Goal: Navigation & Orientation: Find specific page/section

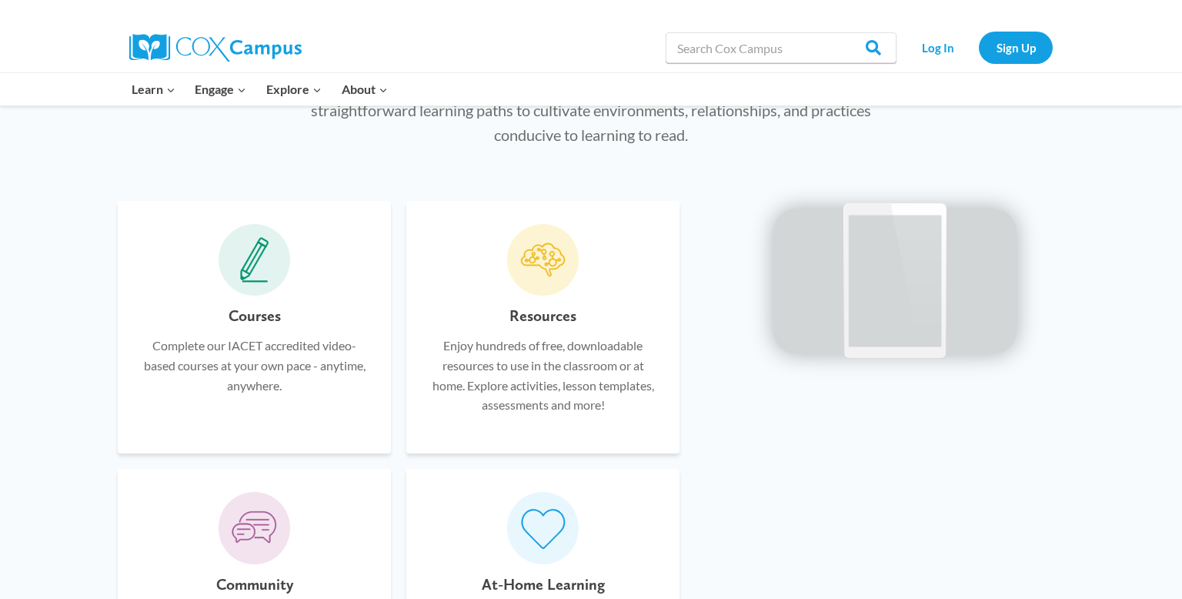
scroll to position [838, 0]
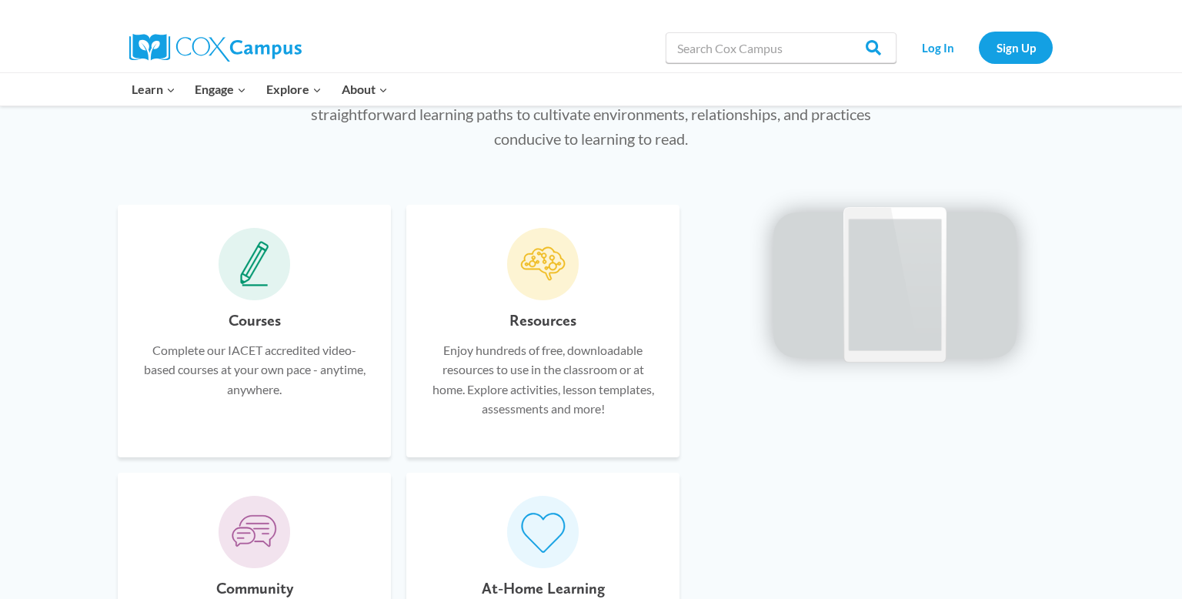
click at [523, 325] on h6 "Resources" at bounding box center [543, 320] width 67 height 25
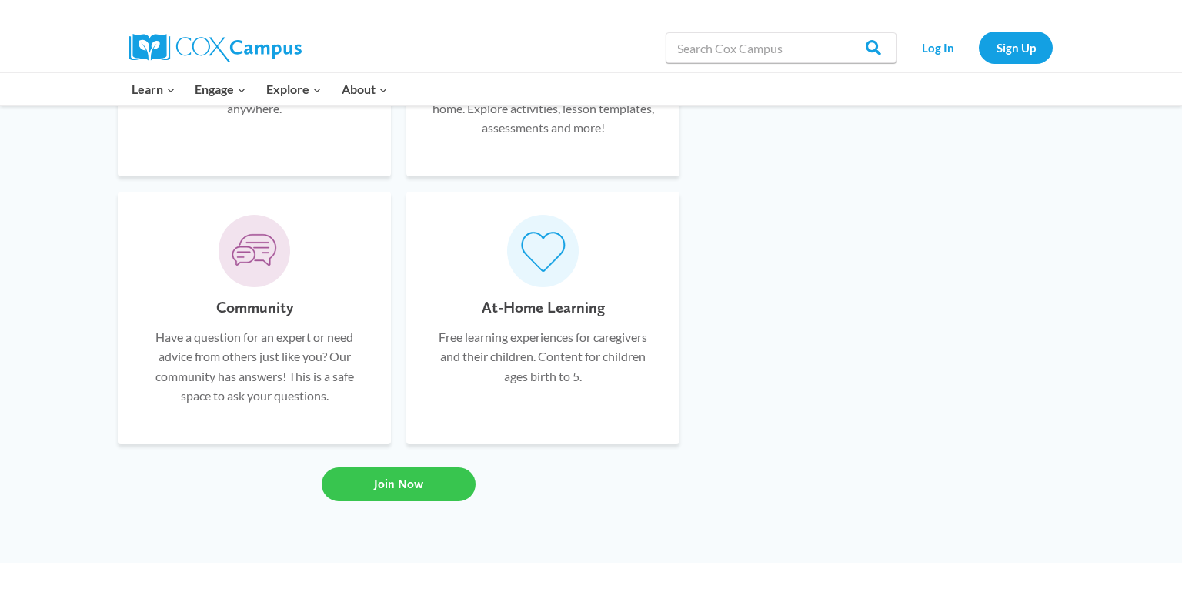
scroll to position [1104, 0]
click at [386, 490] on span "Join Now" at bounding box center [398, 487] width 49 height 15
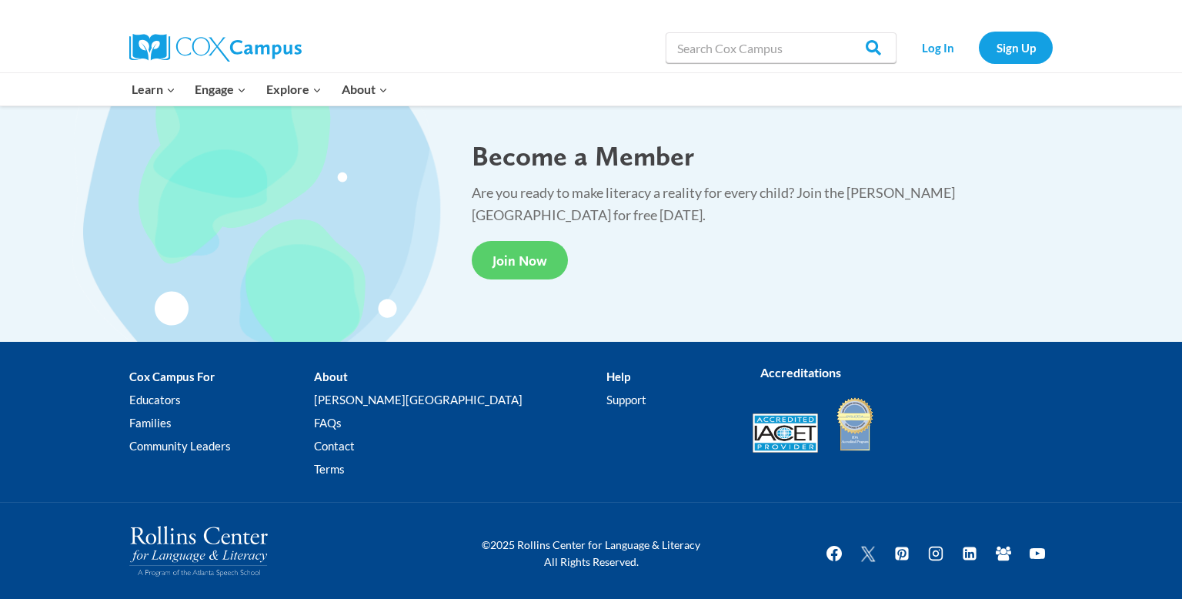
scroll to position [2851, 0]
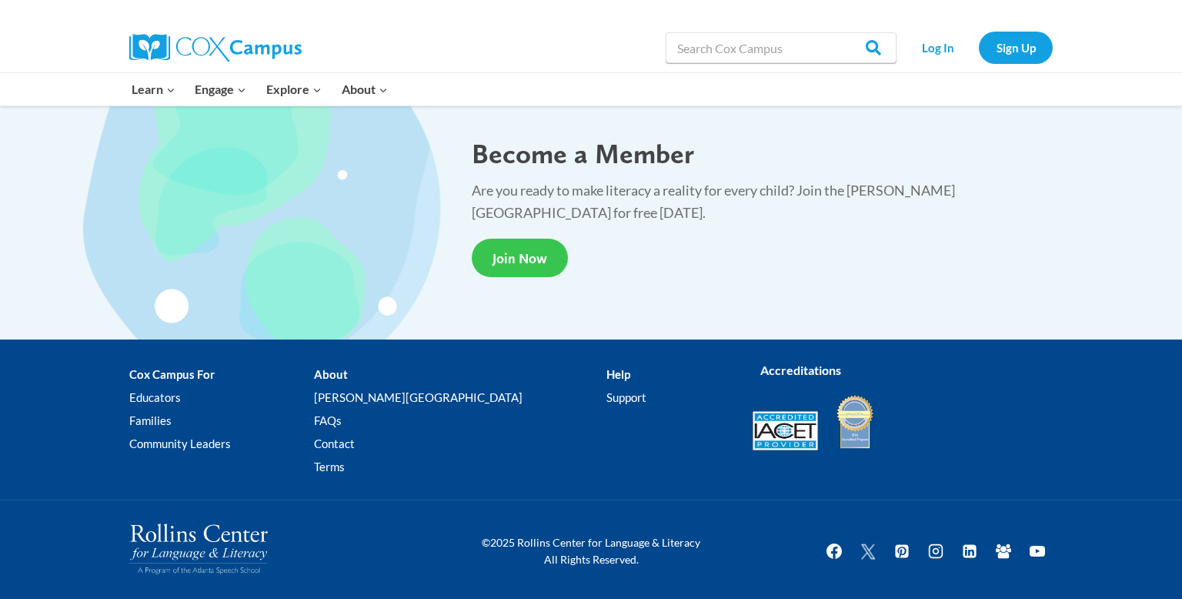
click at [519, 252] on span "Join Now" at bounding box center [520, 258] width 55 height 16
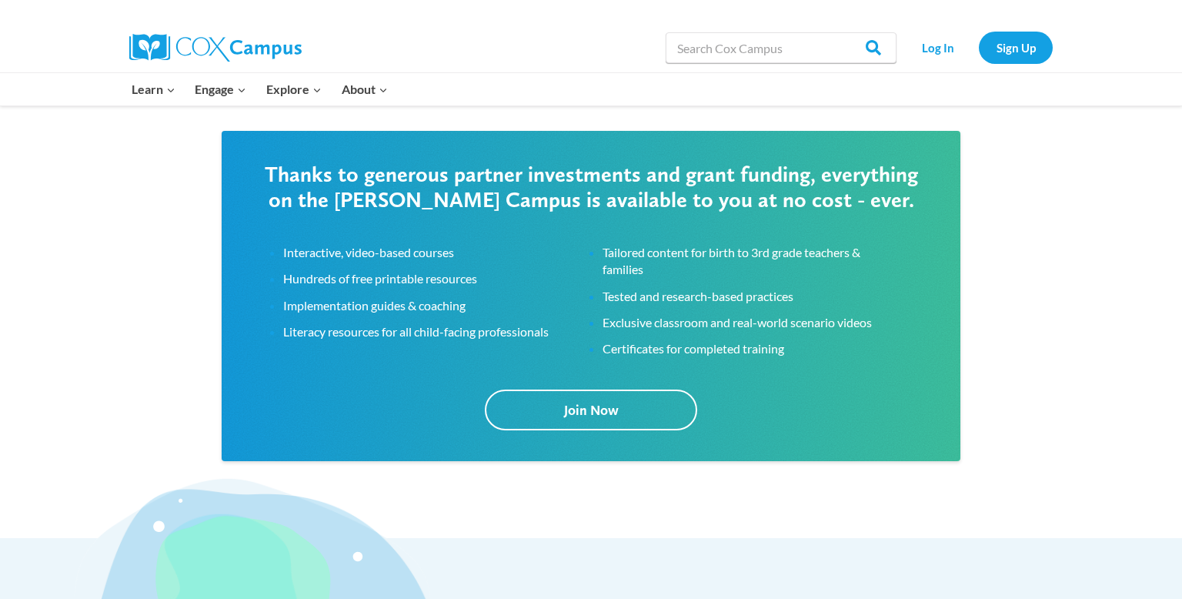
scroll to position [2354, 0]
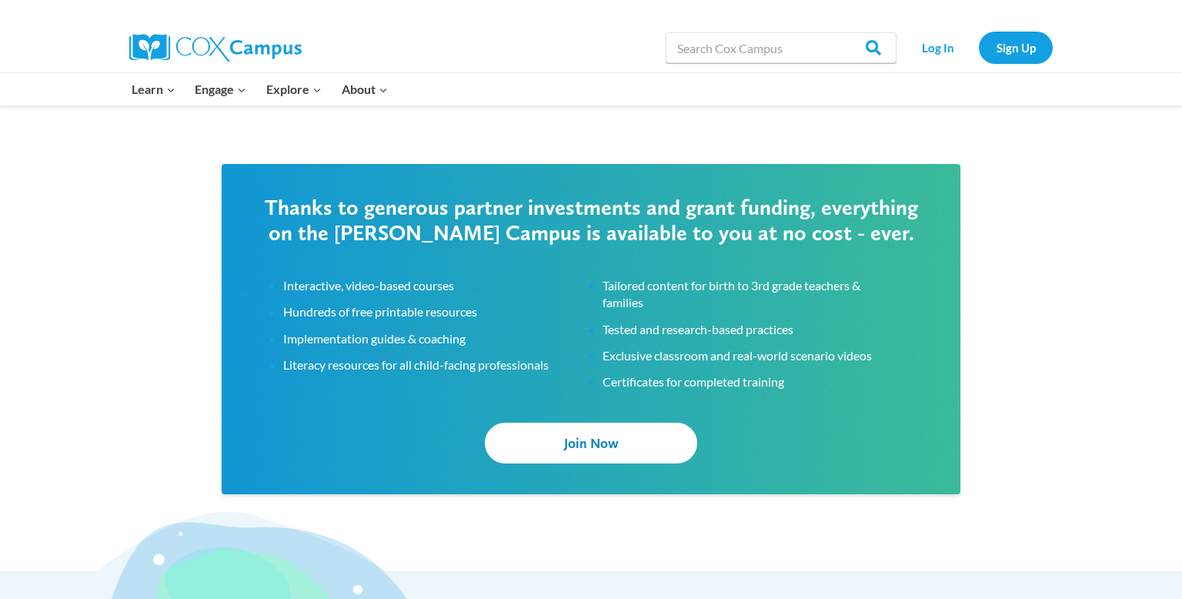
click at [555, 436] on link "Join Now" at bounding box center [591, 443] width 212 height 41
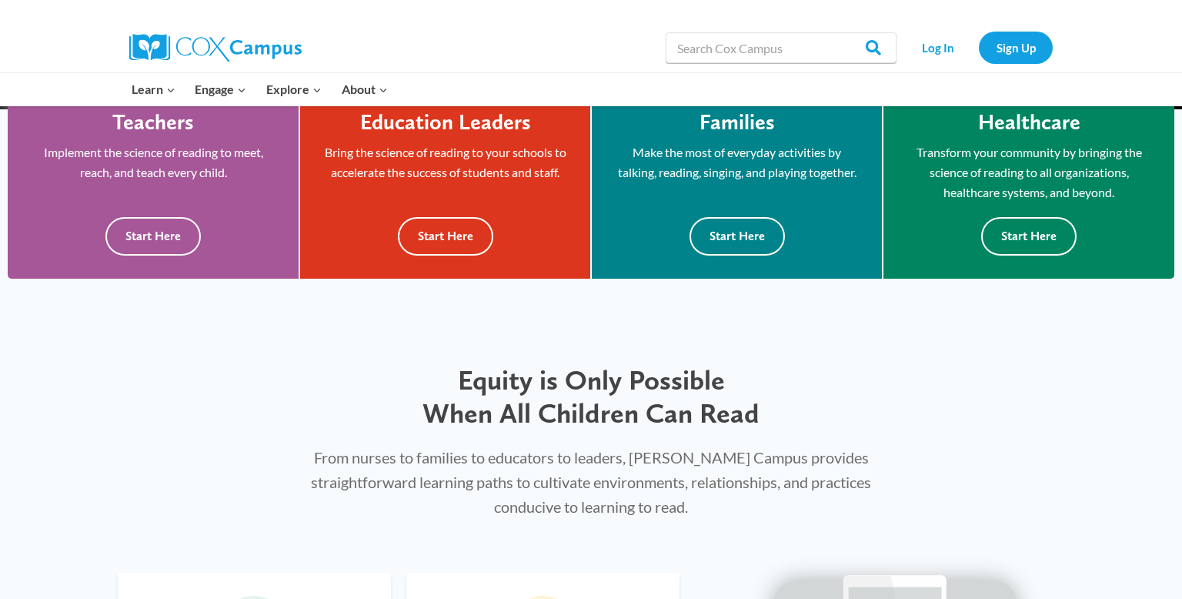
scroll to position [0, 0]
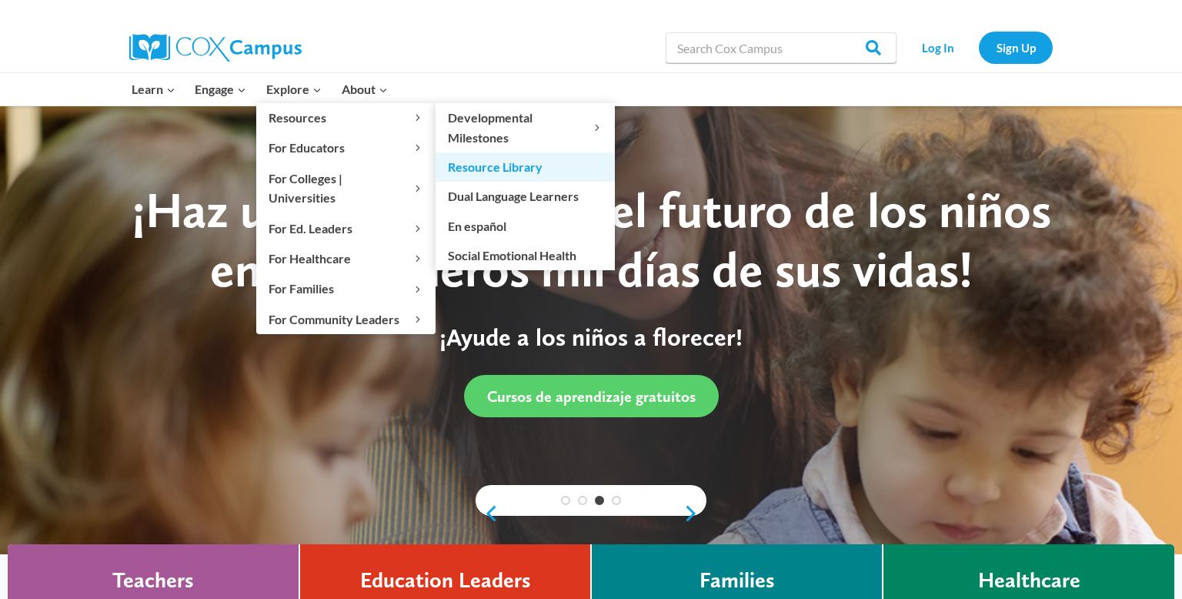
click at [497, 169] on link "Resource Library" at bounding box center [525, 166] width 179 height 29
